Goal: Transaction & Acquisition: Purchase product/service

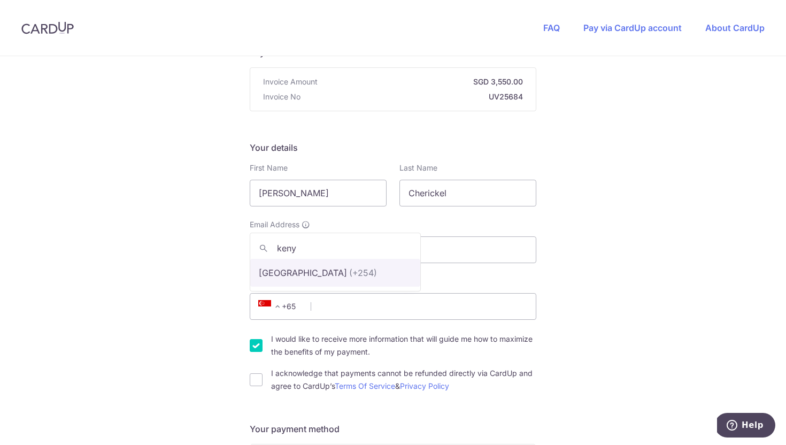
type input "keny"
select select "115"
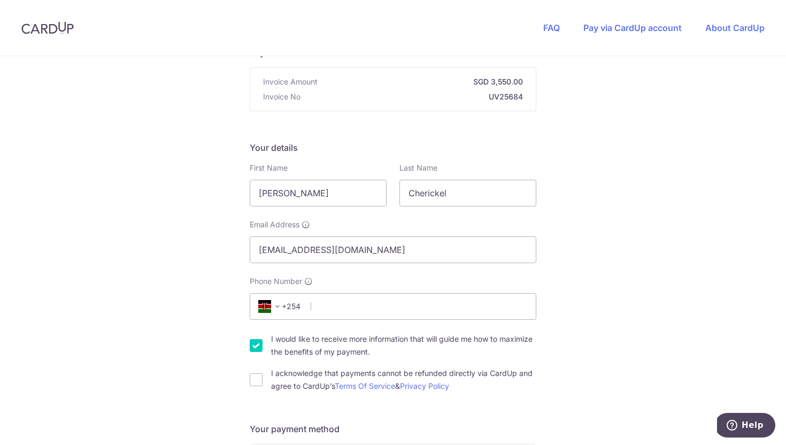
click at [296, 277] on span "Phone Number" at bounding box center [276, 281] width 52 height 11
click at [296, 293] on input "Phone Number" at bounding box center [393, 306] width 286 height 27
type input "702121113"
select select "KE"
type input "00502"
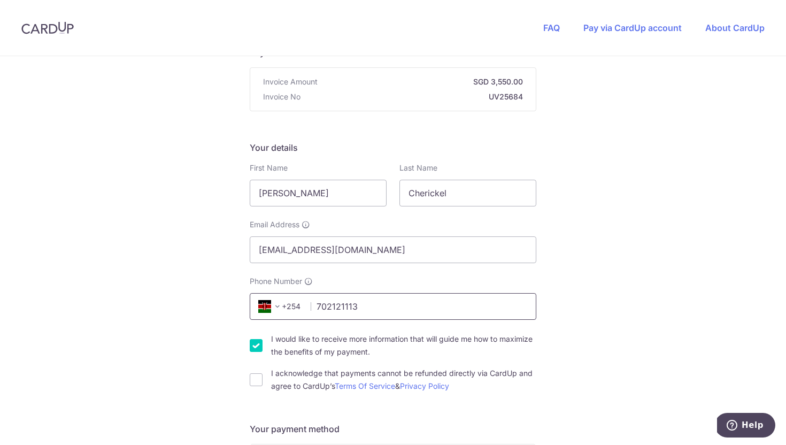
type input "P. O. Box 1649"
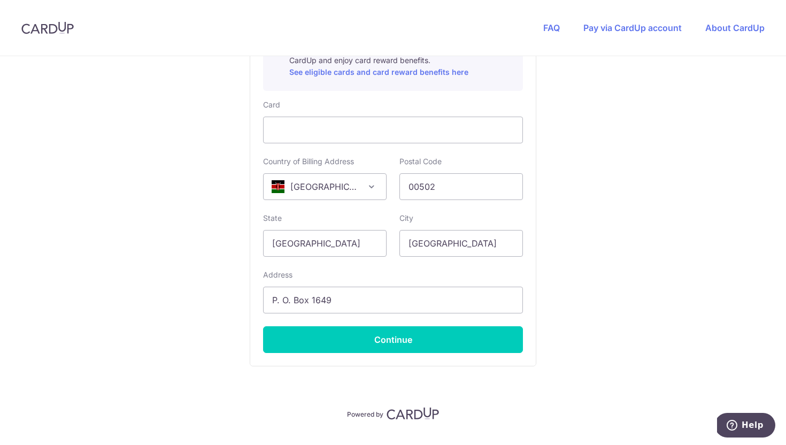
scroll to position [633, 0]
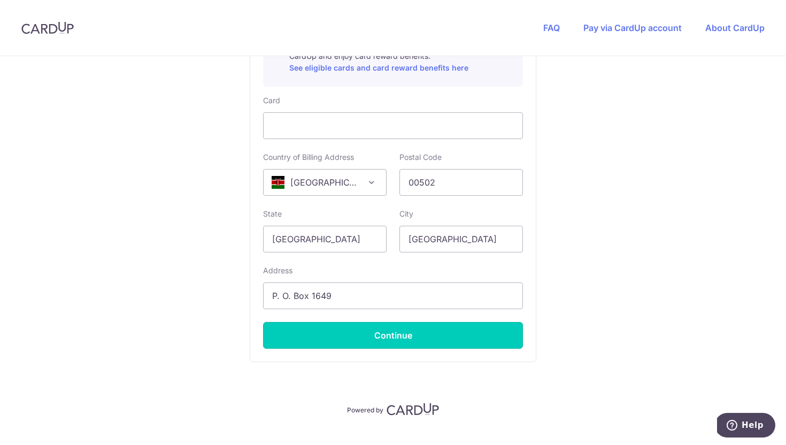
click at [339, 336] on button "Continue" at bounding box center [393, 335] width 260 height 27
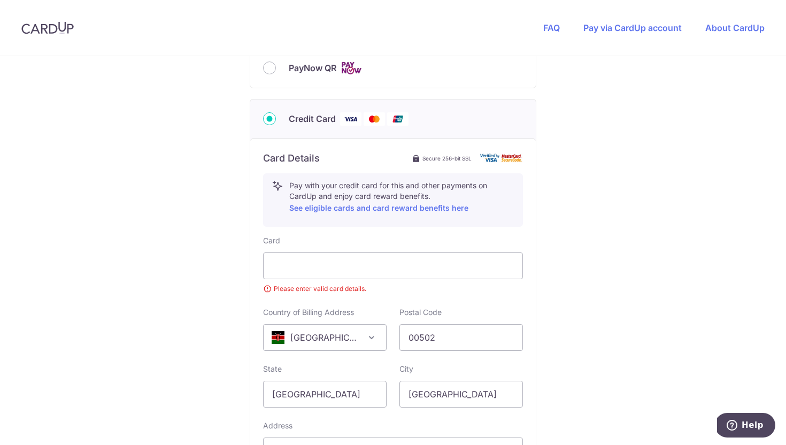
scroll to position [586, 0]
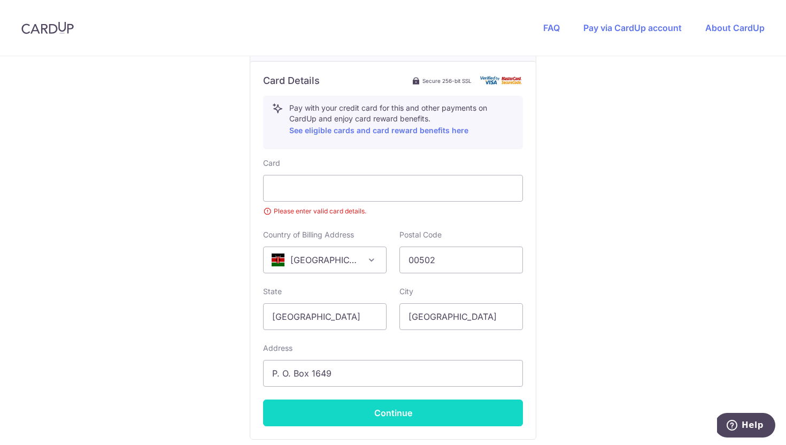
click at [420, 411] on button "Continue" at bounding box center [393, 412] width 260 height 27
